Goal: Information Seeking & Learning: Find specific fact

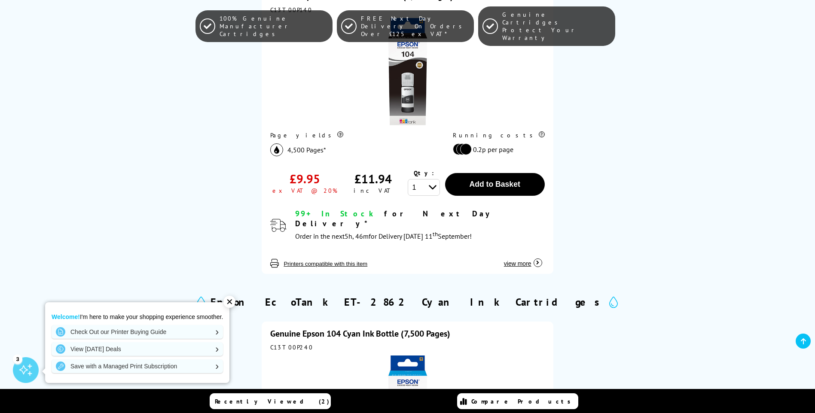
scroll to position [687, 0]
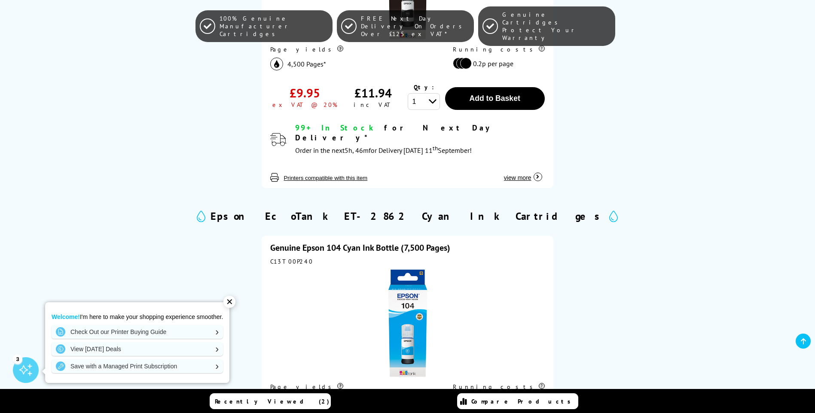
click at [230, 301] on div "✕" at bounding box center [229, 302] width 12 height 12
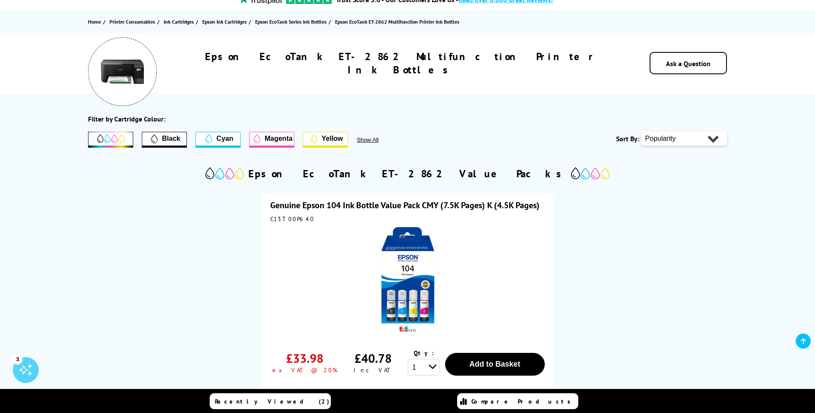
scroll to position [0, 0]
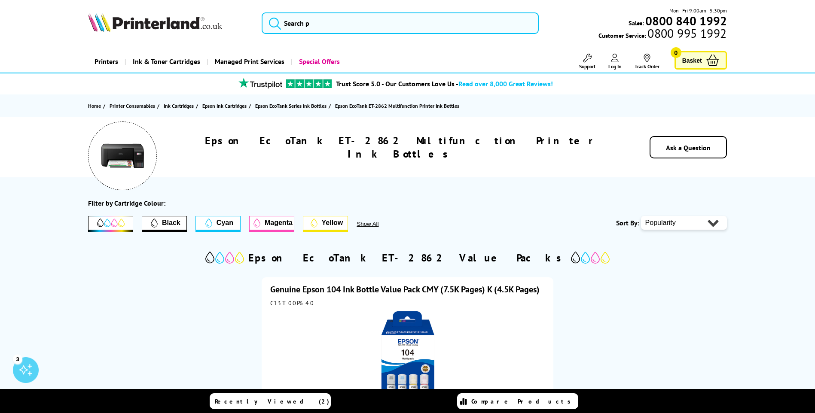
click at [366, 225] on span "Show All" at bounding box center [379, 224] width 45 height 6
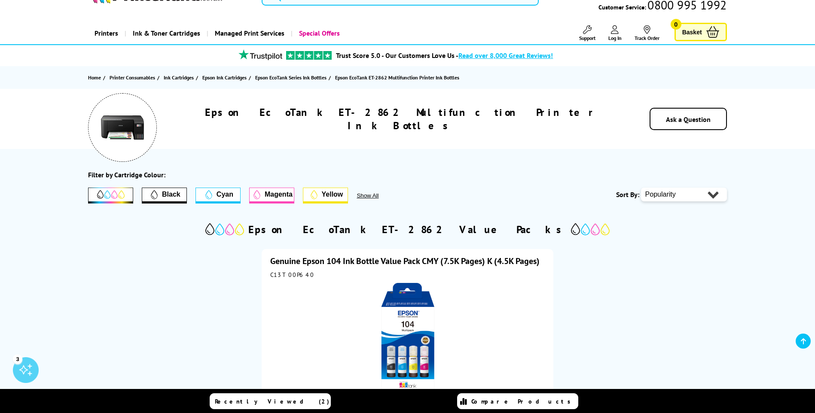
scroll to position [172, 0]
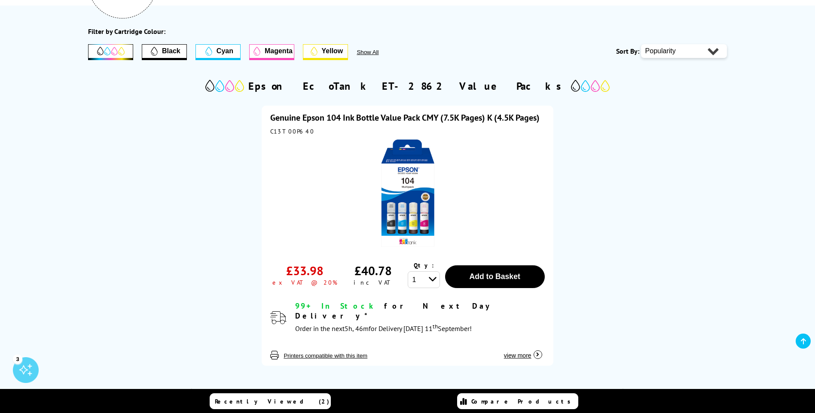
click at [522, 352] on span "view more" at bounding box center [517, 355] width 27 height 7
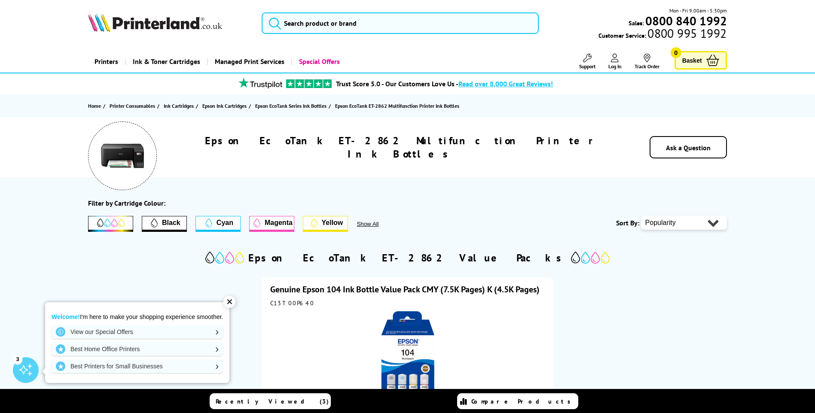
click at [230, 301] on div "✕" at bounding box center [229, 302] width 12 height 12
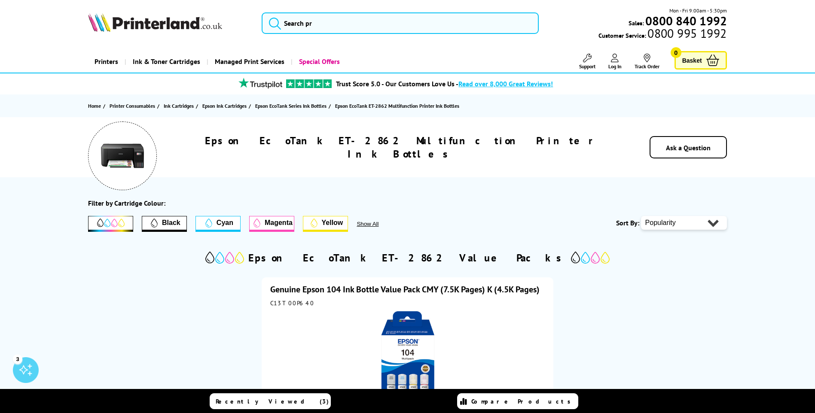
drag, startPoint x: 133, startPoint y: 193, endPoint x: 118, endPoint y: 119, distance: 75.0
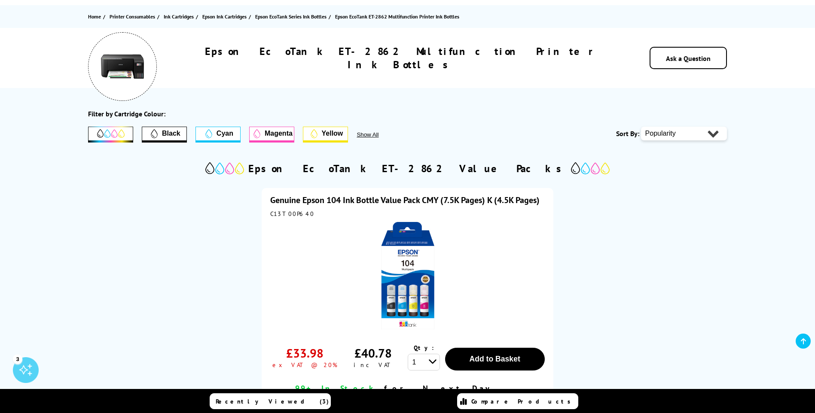
scroll to position [172, 0]
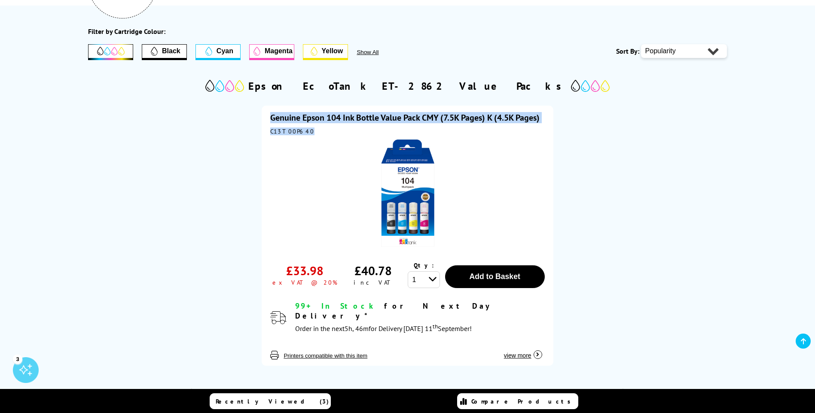
drag, startPoint x: 269, startPoint y: 117, endPoint x: 461, endPoint y: 129, distance: 192.4
click at [503, 129] on div "Genuine Epson 104 Ink Bottle Value Pack CMY (7.5K Pages) K (4.5K Pages) C13T00P…" at bounding box center [407, 236] width 291 height 261
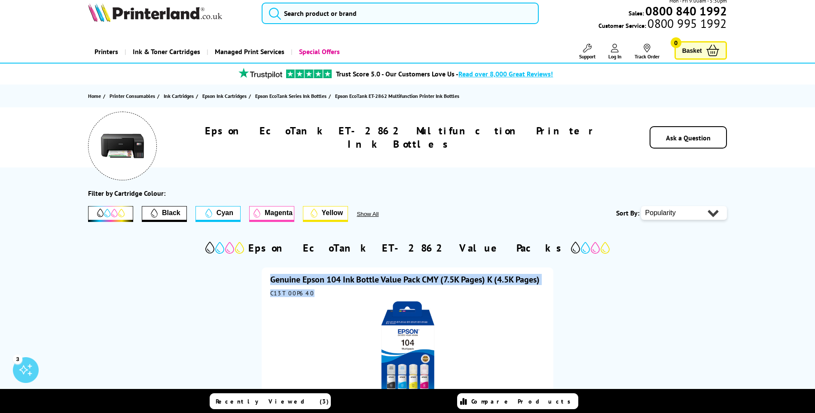
scroll to position [0, 0]
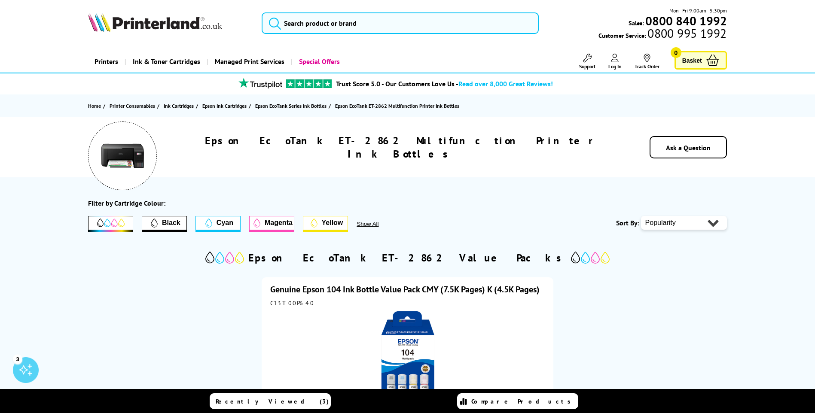
click at [157, 162] on div "Epson EcoTank ET-2862 Multifunction Printer Ink Bottles Ask a Question" at bounding box center [407, 147] width 687 height 60
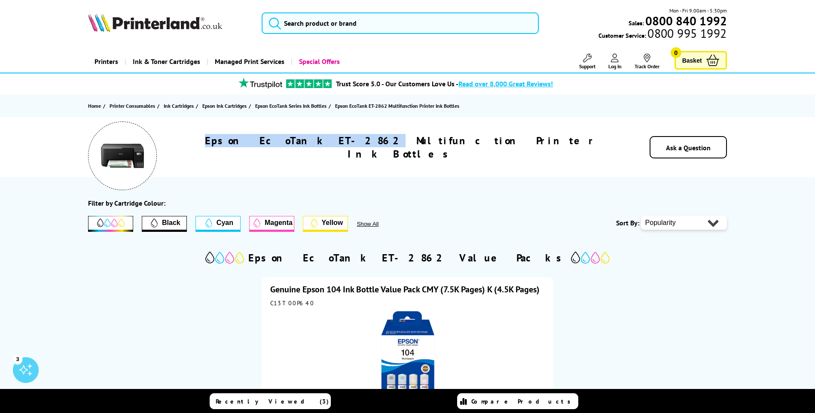
drag, startPoint x: 295, startPoint y: 152, endPoint x: 379, endPoint y: 154, distance: 84.7
click at [379, 154] on div "Epson EcoTank ET-2862 Multifunction Printer Ink Bottles Ask a Question" at bounding box center [407, 147] width 687 height 60
drag, startPoint x: 379, startPoint y: 154, endPoint x: 362, endPoint y: 147, distance: 18.5
copy h1 "Epson EcoTank ET-2862"
